Goal: Navigation & Orientation: Find specific page/section

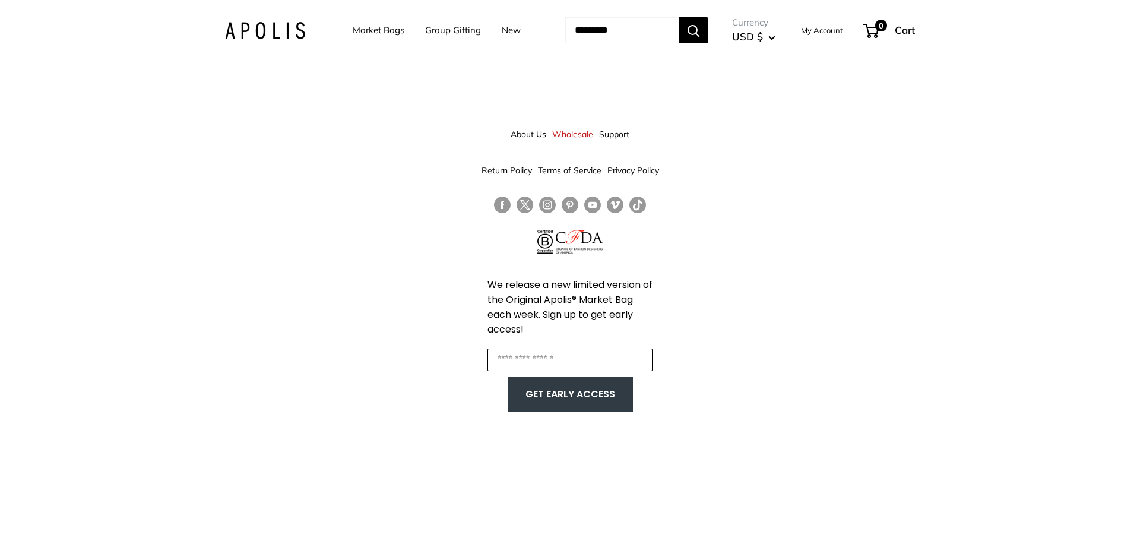
click at [546, 364] on input "Enter your email" at bounding box center [569, 359] width 165 height 23
click at [576, 27] on input "Search..." at bounding box center [621, 30] width 113 height 26
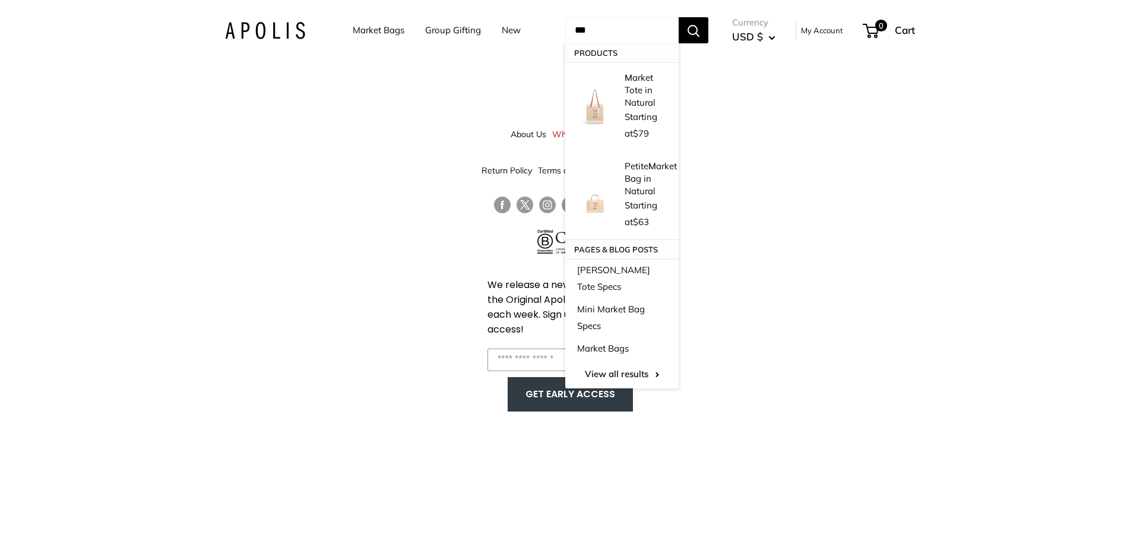
type input "**"
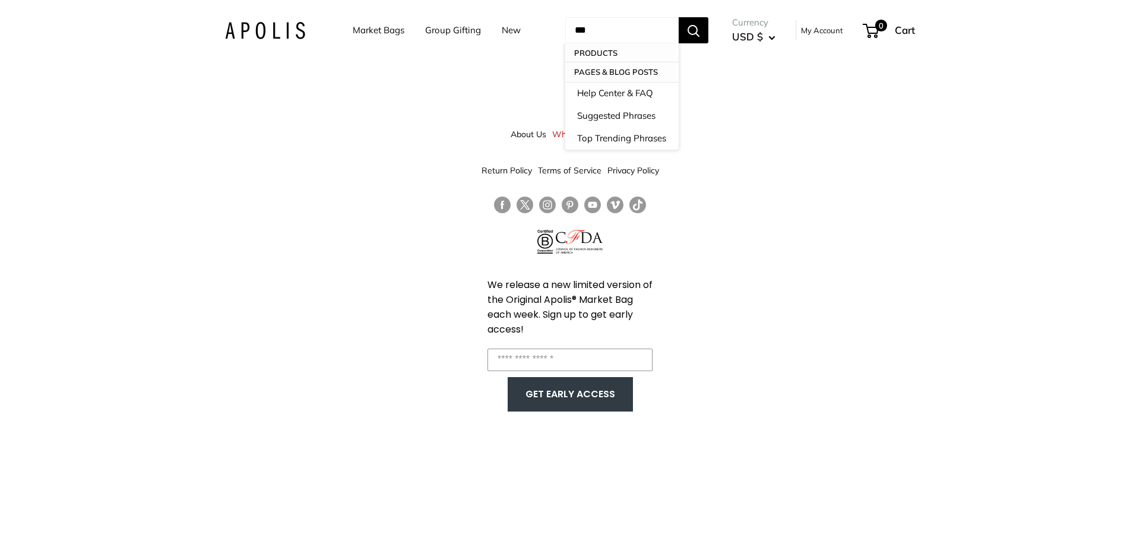
click at [827, 32] on link "My Account" at bounding box center [822, 30] width 42 height 14
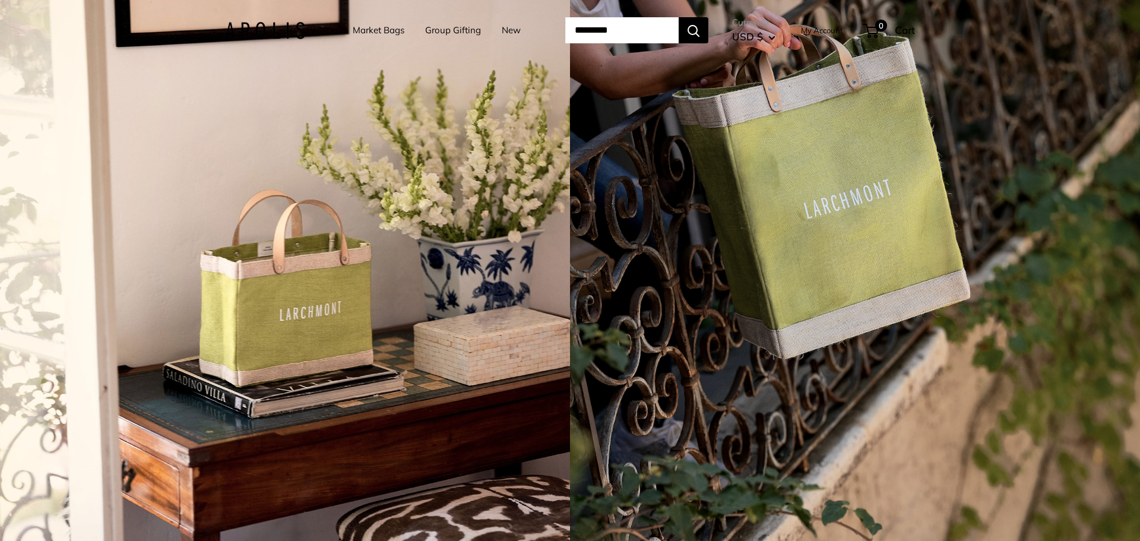
click at [365, 26] on link "Market Bags" at bounding box center [379, 30] width 52 height 17
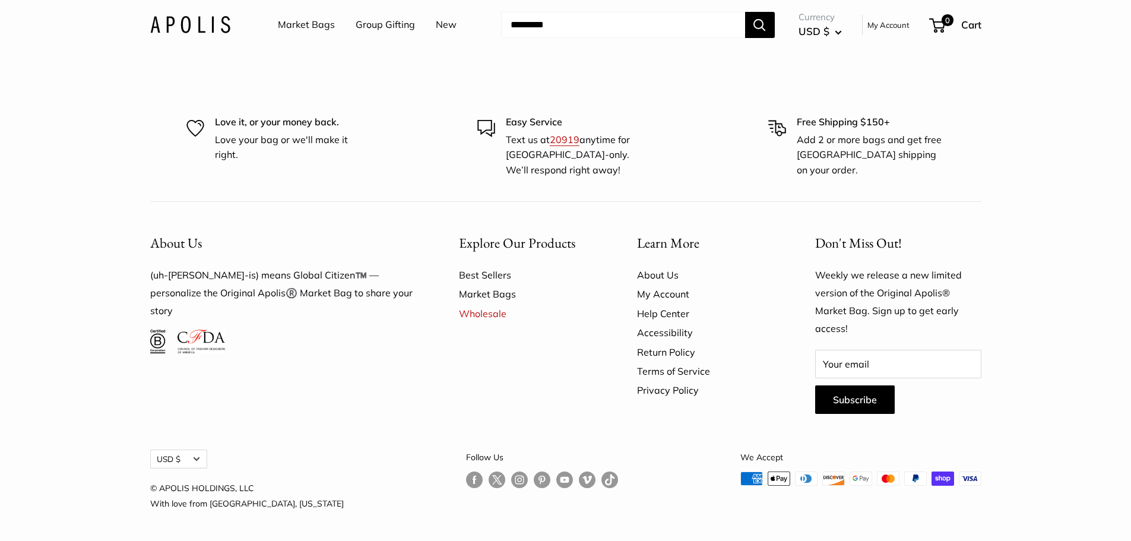
scroll to position [3685, 0]
